Goal: Navigation & Orientation: Find specific page/section

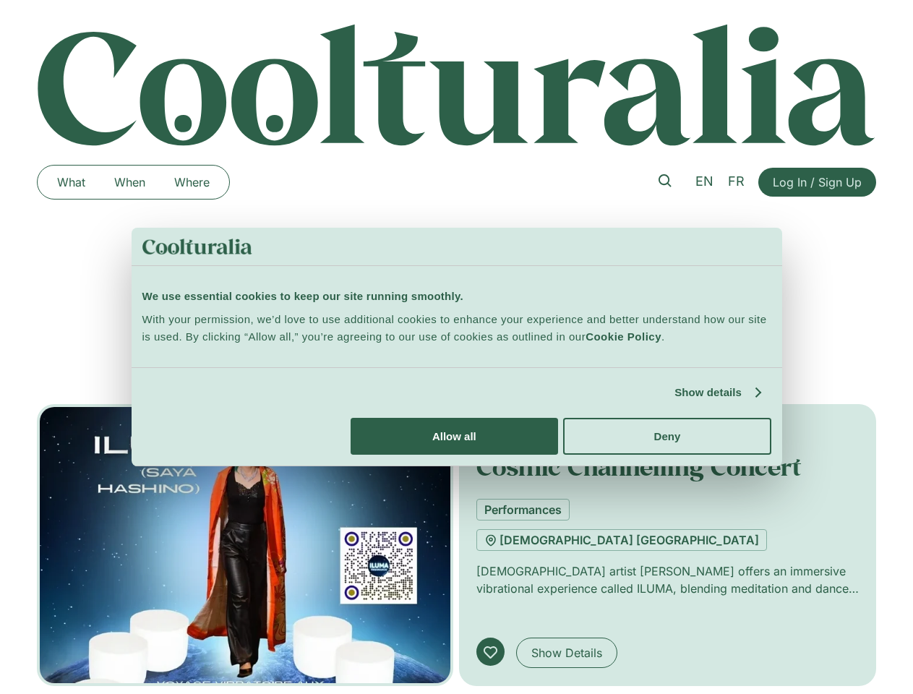
click at [675, 401] on link "Show details" at bounding box center [717, 392] width 85 height 17
click at [0, 0] on div "Necessary cookies help make a website usable by enabling basic functions like p…" at bounding box center [0, 0] width 0 height 0
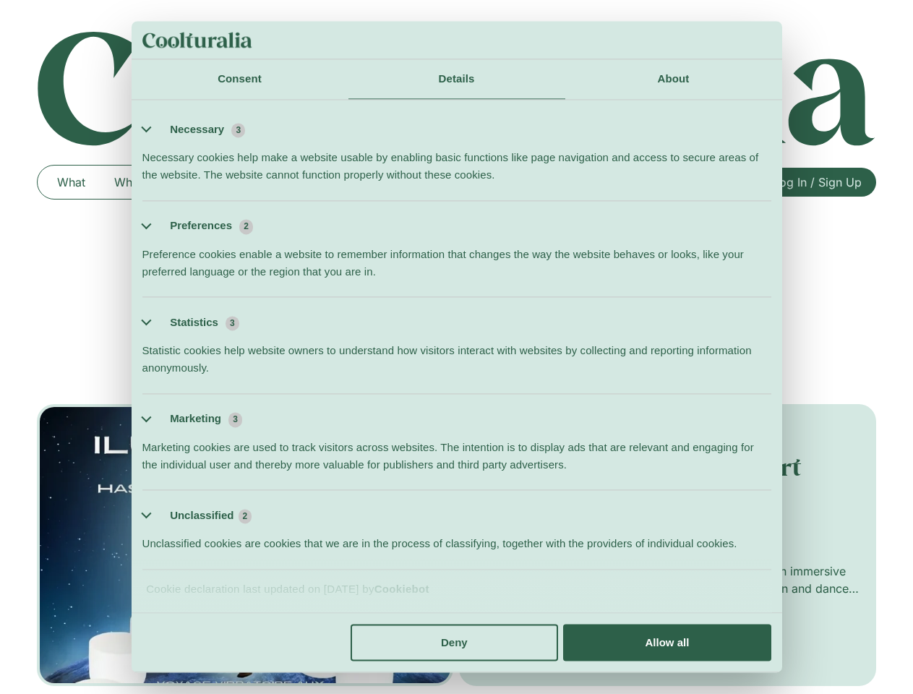
click at [799, 616] on div "[DATE] 17:00 Cosmic Channelling Concert Performances [GEOGRAPHIC_DATA] [DEMOGRA…" at bounding box center [667, 545] width 417 height 282
click at [817, 182] on span "Log In / Sign Up" at bounding box center [817, 182] width 89 height 17
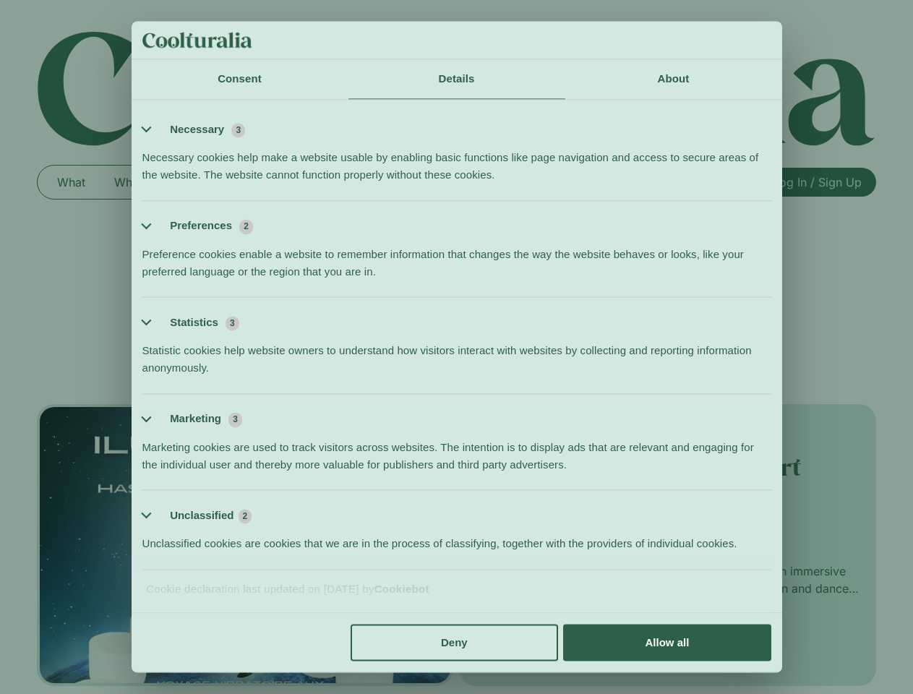
click at [456, 362] on li "Statistics 3 Statistic cookies help website owners to understand how visitors i…" at bounding box center [456, 345] width 629 height 97
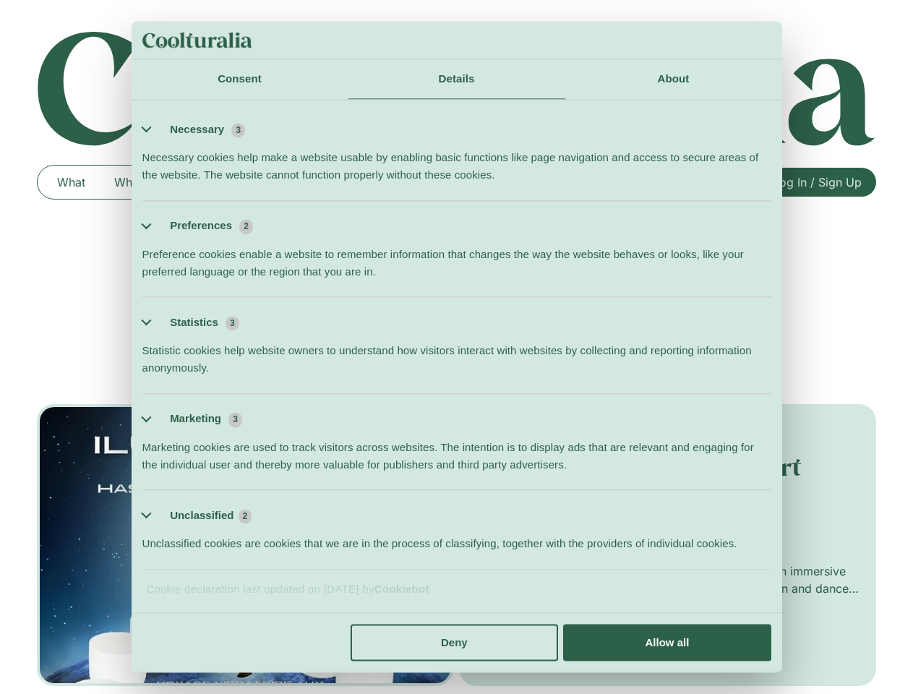
click at [370, 362] on li "Statistics 3 Statistic cookies help website owners to understand how visitors i…" at bounding box center [456, 345] width 629 height 97
click at [278, 362] on li "Statistics 3 Statistic cookies help website owners to understand how visitors i…" at bounding box center [456, 345] width 629 height 97
click at [487, 362] on li "Statistics 3 Statistic cookies help website owners to understand how visitors i…" at bounding box center [456, 345] width 629 height 97
click at [605, 362] on li "Statistics 3 Statistic cookies help website owners to understand how visitors i…" at bounding box center [456, 345] width 629 height 97
